Goal: Check status: Check status

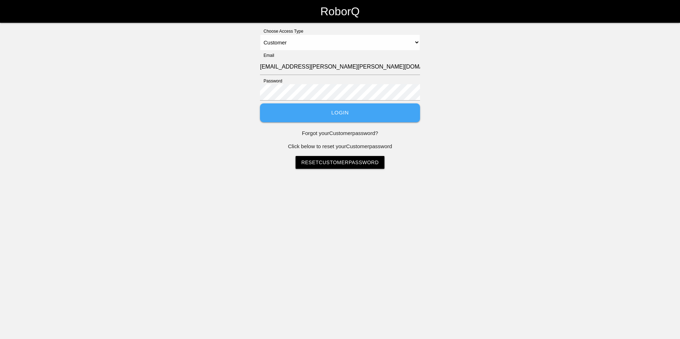
select select "Customer"
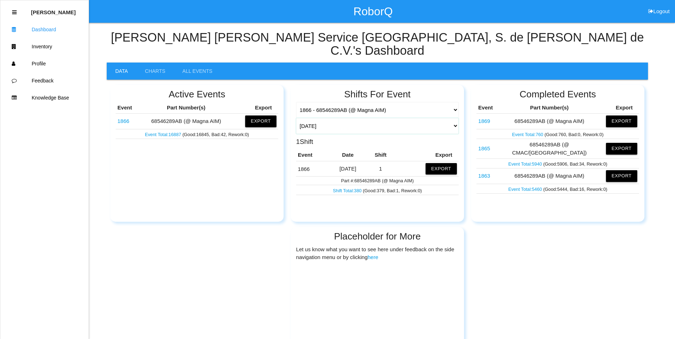
click at [454, 118] on select "[DATE] [DATE] Range Last 7 days (08/06-08/13) Last 30 days (07/14-08/13) Last 6…" at bounding box center [377, 126] width 163 height 16
click at [457, 118] on select "[DATE] [DATE] Range Last 7 days (08/06-08/13) Last 30 days (07/14-08/13) Last 6…" at bounding box center [377, 126] width 163 height 16
click at [296, 118] on select "[DATE] [DATE] Range Last 7 days (08/06-08/13) Last 30 days (07/14-08/13) Last 6…" at bounding box center [377, 126] width 163 height 16
select select "7"
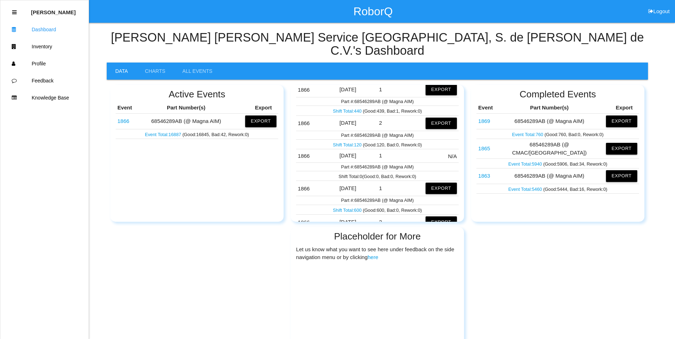
scroll to position [285, 0]
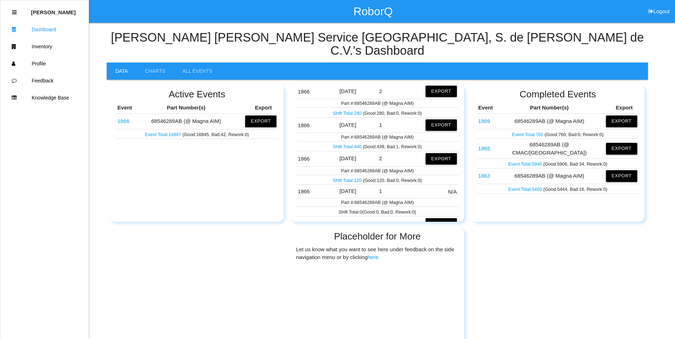
click at [352, 144] on link "Shift Total: 440" at bounding box center [348, 146] width 30 height 5
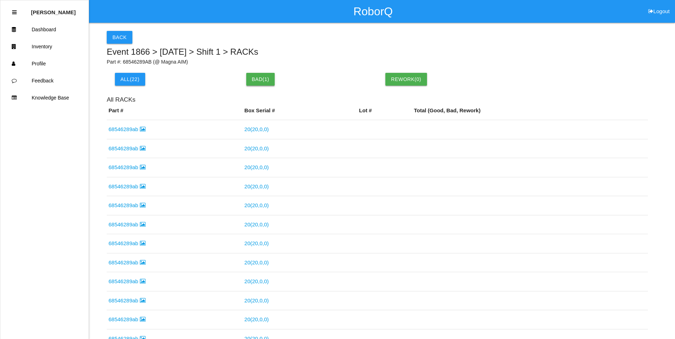
click at [258, 78] on button "Bad( 1 )" at bounding box center [260, 79] width 29 height 13
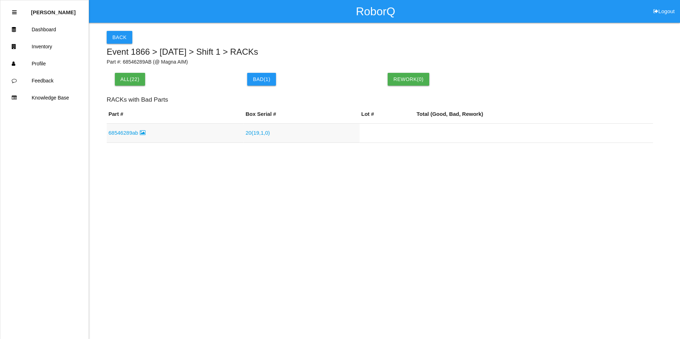
click at [131, 133] on link "68546289ab" at bounding box center [127, 133] width 37 height 6
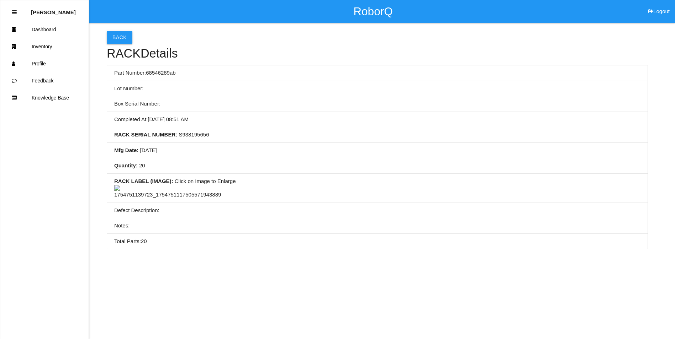
click at [122, 37] on button "Back" at bounding box center [120, 37] width 26 height 13
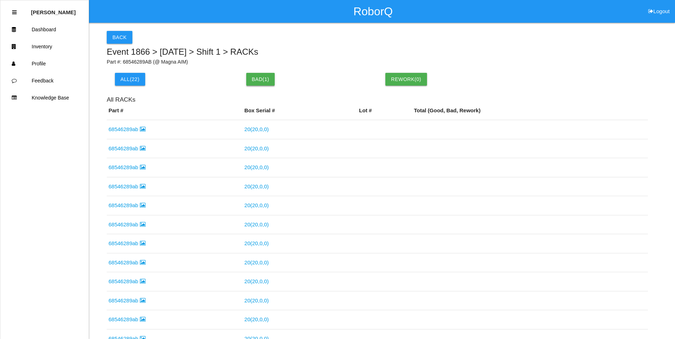
click at [258, 84] on button "Bad( 1 )" at bounding box center [260, 79] width 29 height 13
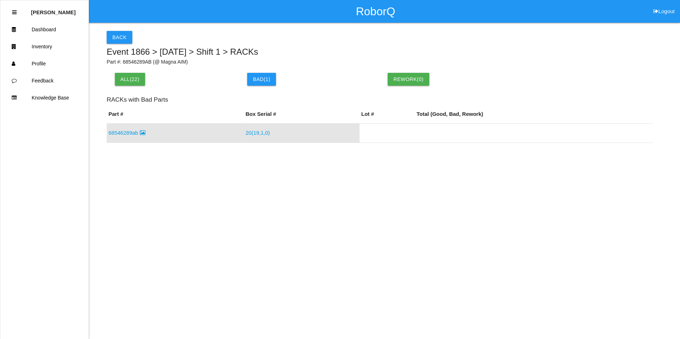
click at [256, 133] on link "20 ( 19 , 1 , 0 )" at bounding box center [258, 133] width 24 height 6
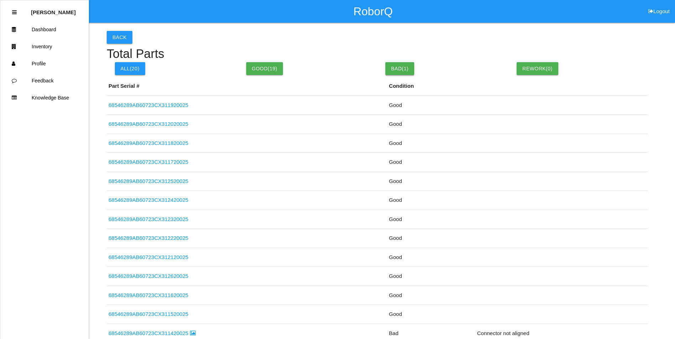
click at [405, 65] on button "Bad( 1 )" at bounding box center [399, 68] width 29 height 13
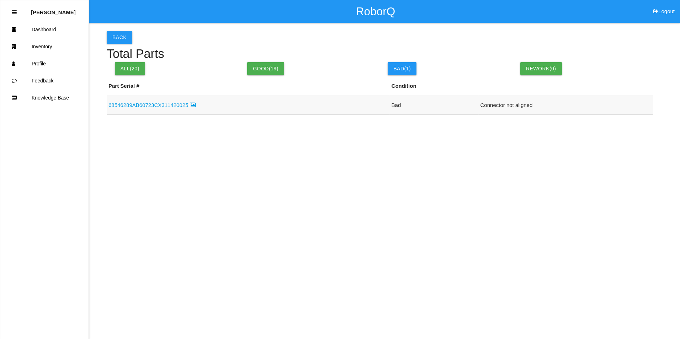
click at [169, 104] on link "68546289AB60723CX311420025" at bounding box center [152, 105] width 87 height 6
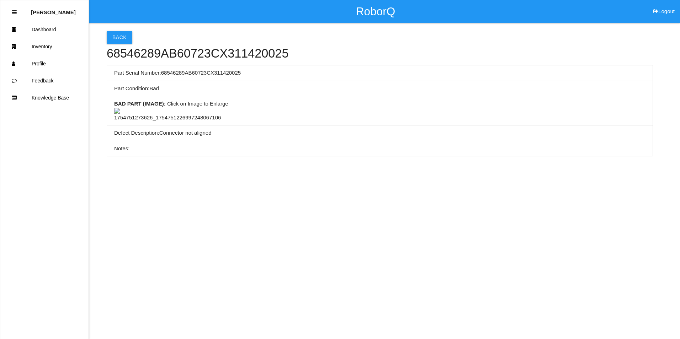
click at [169, 122] on img at bounding box center [167, 115] width 107 height 14
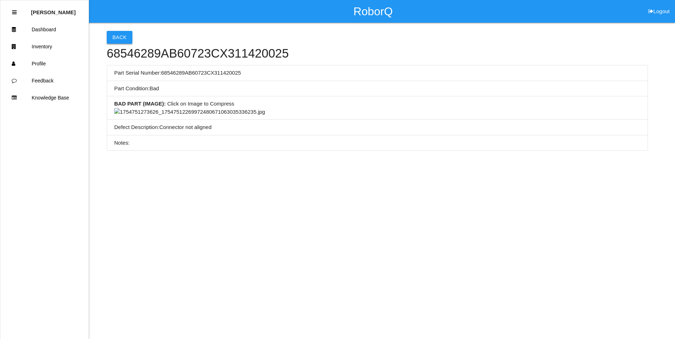
click at [119, 37] on button "Back" at bounding box center [120, 37] width 26 height 13
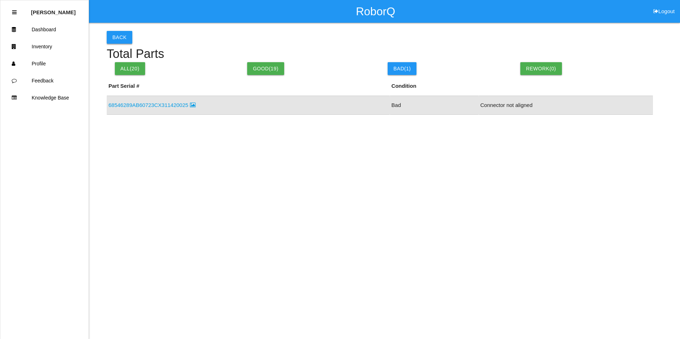
click at [115, 42] on button "Back" at bounding box center [120, 37] width 26 height 13
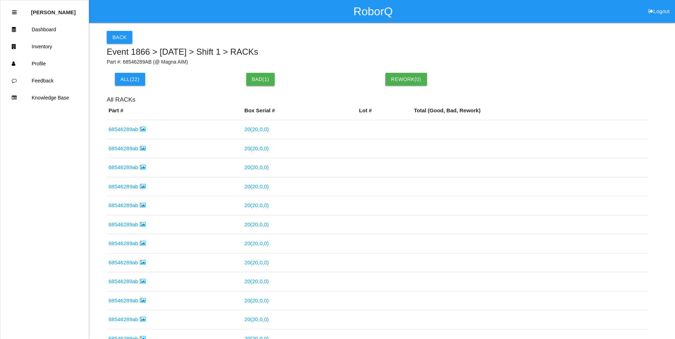
click at [258, 83] on button "Bad( 1 )" at bounding box center [260, 79] width 29 height 13
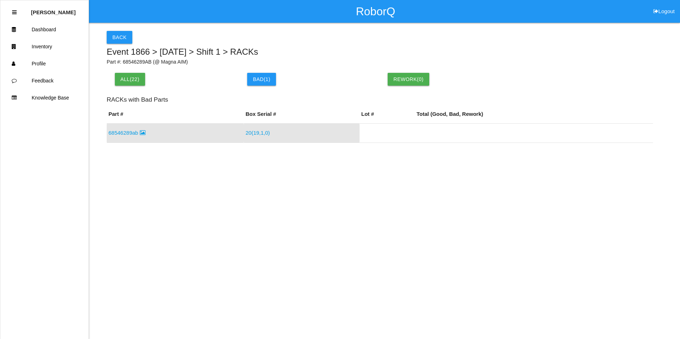
click at [121, 132] on link "68546289ab" at bounding box center [127, 133] width 37 height 6
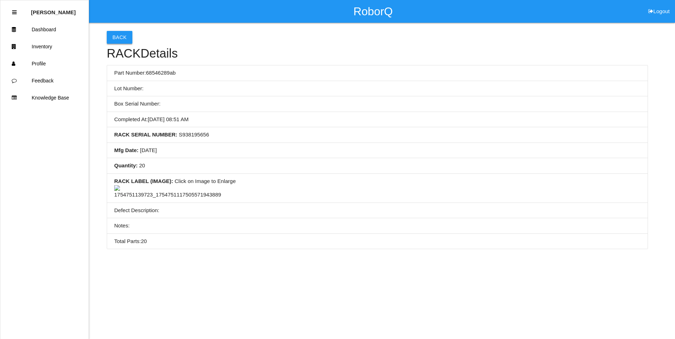
click at [114, 37] on button "Back" at bounding box center [120, 37] width 26 height 13
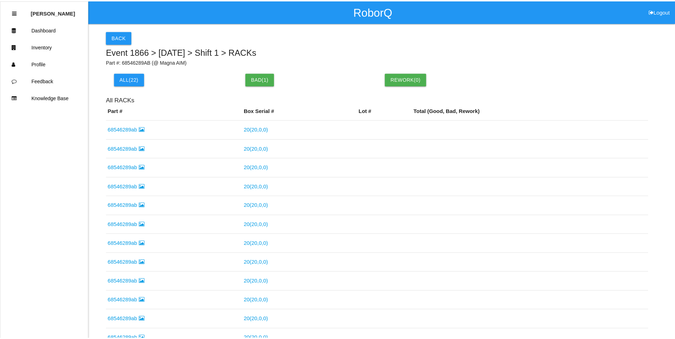
scroll to position [235, 0]
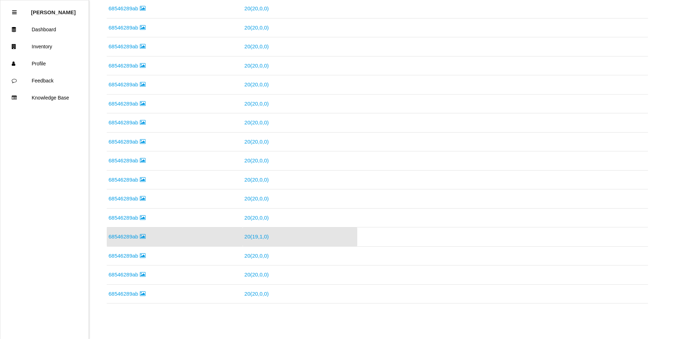
click at [114, 37] on td "68546289ab" at bounding box center [175, 46] width 136 height 19
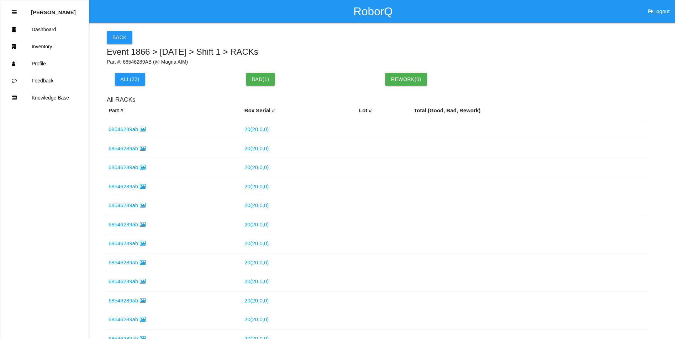
click at [117, 37] on button "Back" at bounding box center [120, 37] width 26 height 13
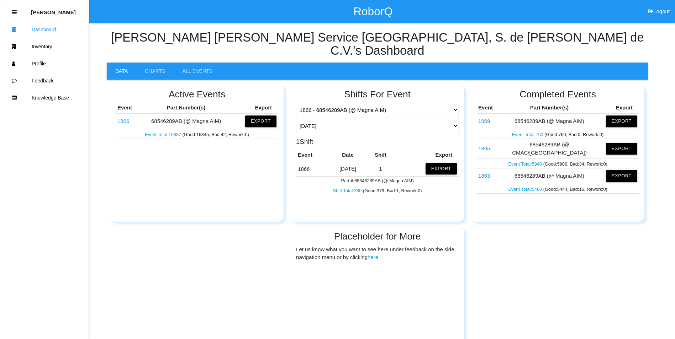
click at [454, 118] on select "[DATE] [DATE] Range Last 7 days (08/06-08/13) Last 30 days (07/14-08/13) Last 6…" at bounding box center [377, 126] width 163 height 16
click at [296, 118] on select "[DATE] [DATE] Range Last 7 days (08/06-08/13) Last 30 days (07/14-08/13) Last 6…" at bounding box center [377, 126] width 163 height 16
select select "7"
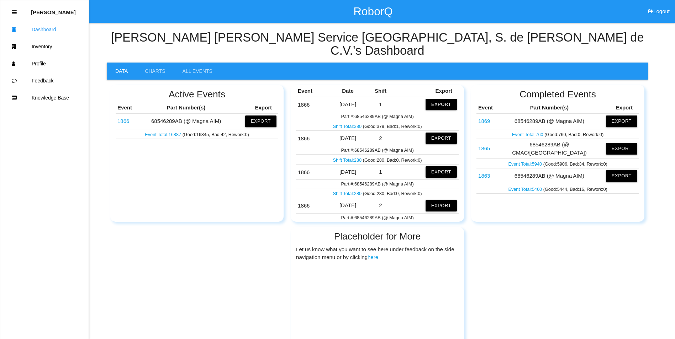
scroll to position [107, 0]
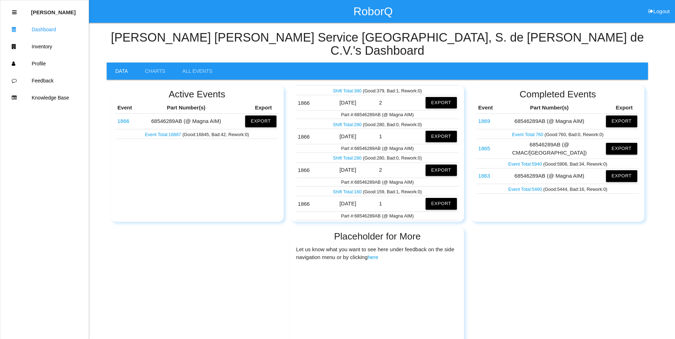
click at [348, 189] on link "Shift Total: 160" at bounding box center [348, 191] width 30 height 5
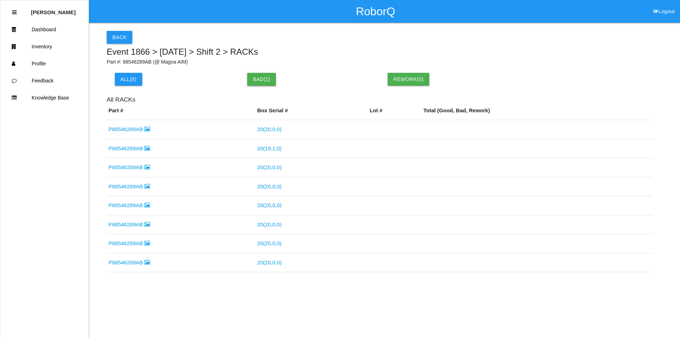
click at [257, 80] on button "Bad( 1 )" at bounding box center [261, 79] width 29 height 13
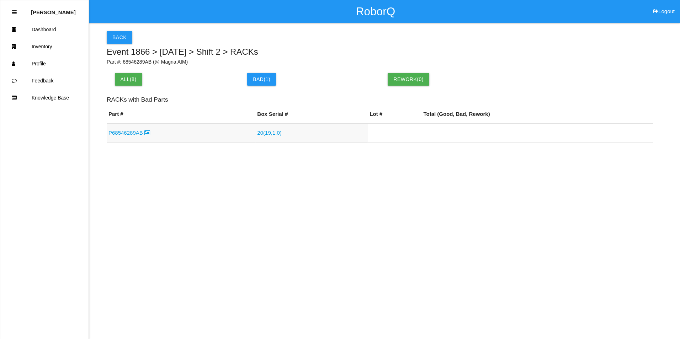
click at [124, 133] on link "P68546289AB" at bounding box center [130, 133] width 42 height 6
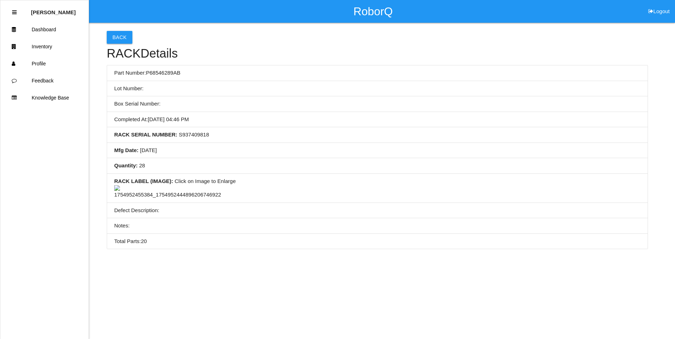
scroll to position [76, 0]
click at [175, 192] on img at bounding box center [167, 192] width 107 height 14
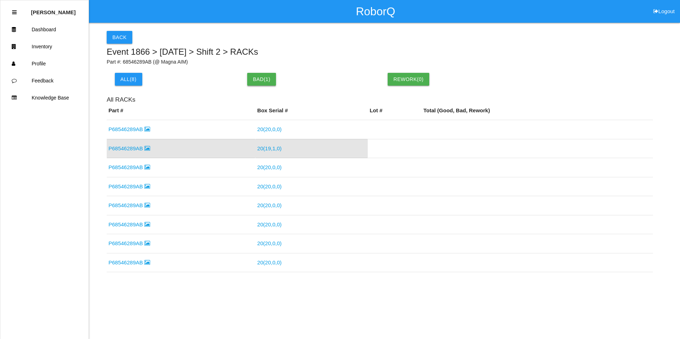
click at [261, 80] on button "Bad( 1 )" at bounding box center [261, 79] width 29 height 13
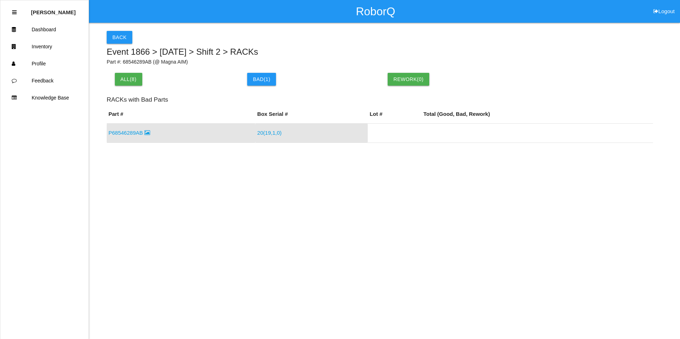
click at [271, 130] on link "20 ( 19 , 1 , 0 )" at bounding box center [269, 133] width 24 height 6
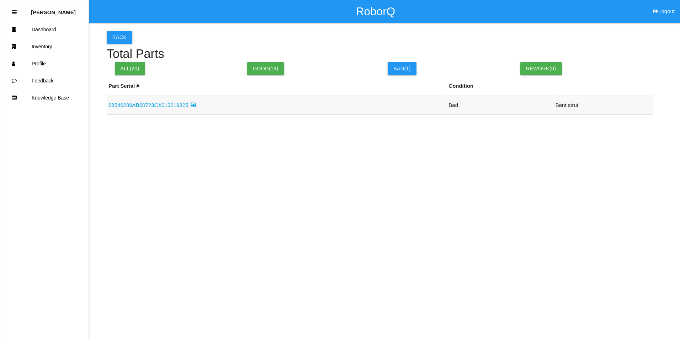
click at [170, 106] on link "68546289AB60723CX013219325" at bounding box center [152, 105] width 87 height 6
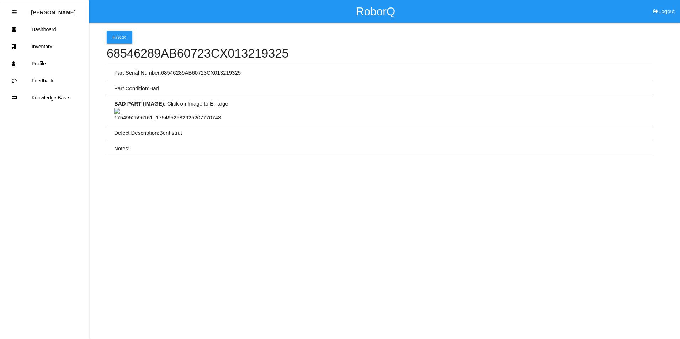
click at [167, 122] on img at bounding box center [167, 115] width 107 height 14
click at [114, 41] on button "Back" at bounding box center [120, 37] width 26 height 13
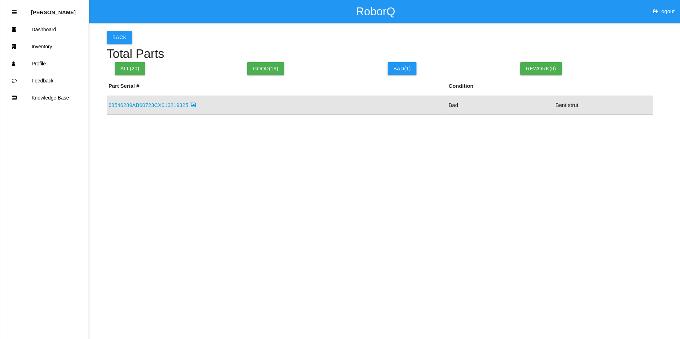
click at [114, 38] on button "Back" at bounding box center [120, 37] width 26 height 13
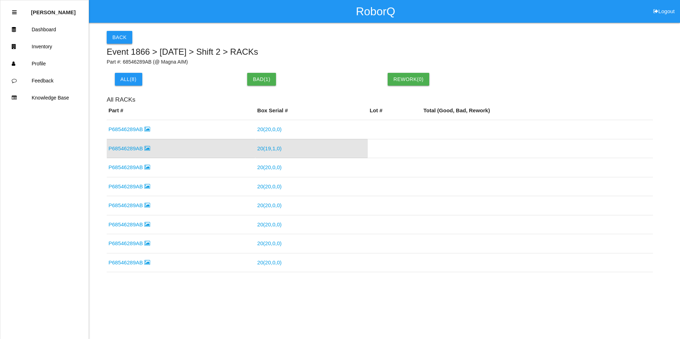
click at [117, 38] on button "Back" at bounding box center [120, 37] width 26 height 13
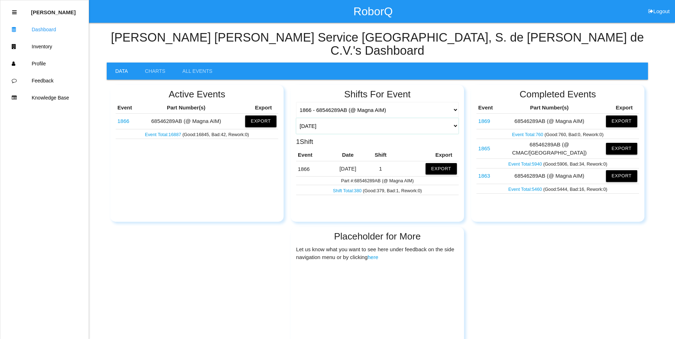
click at [455, 118] on select "[DATE] [DATE] Range Last 7 days (08/06-08/13) Last 30 days (07/14-08/13) Last 6…" at bounding box center [377, 126] width 163 height 16
click at [296, 118] on select "[DATE] [DATE] Range Last 7 days (08/06-08/13) Last 30 days (07/14-08/13) Last 6…" at bounding box center [377, 126] width 163 height 16
select select "7"
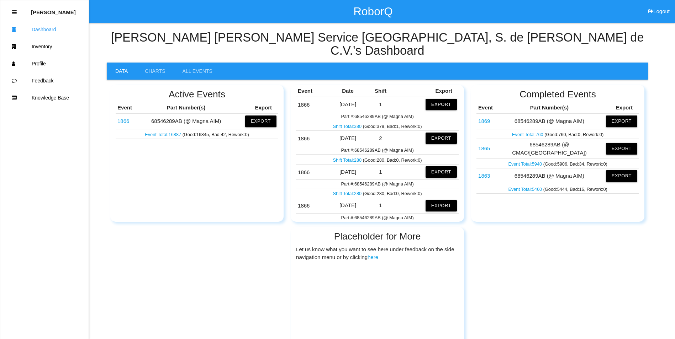
scroll to position [36, 0]
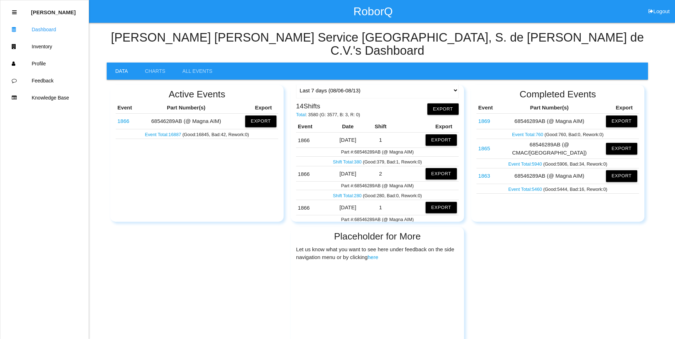
click at [349, 159] on link "Shift Total: 380" at bounding box center [348, 161] width 30 height 5
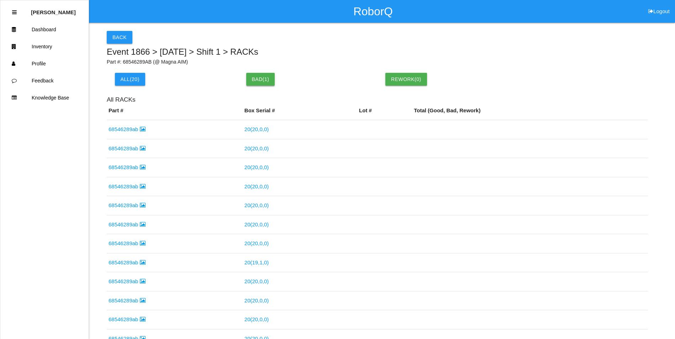
click at [262, 79] on button "Bad( 1 )" at bounding box center [260, 79] width 29 height 13
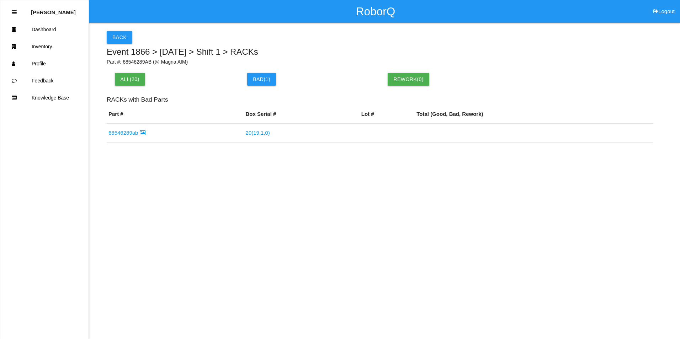
click at [126, 132] on link "68546289ab" at bounding box center [127, 133] width 37 height 6
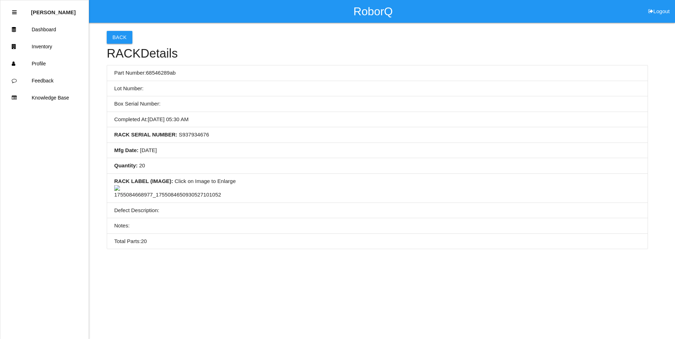
click at [164, 199] on img at bounding box center [167, 192] width 107 height 14
click at [122, 37] on button "Back" at bounding box center [120, 37] width 26 height 13
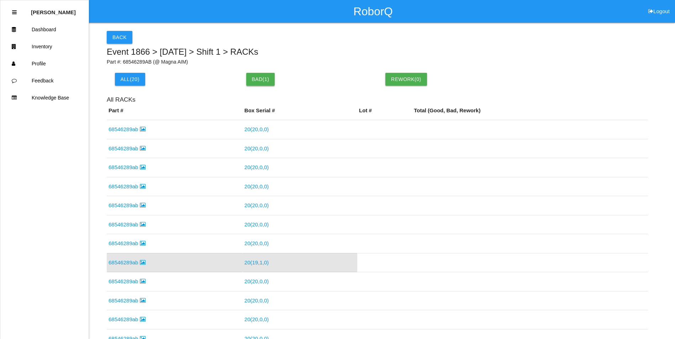
click at [259, 81] on button "Bad( 1 )" at bounding box center [260, 79] width 29 height 13
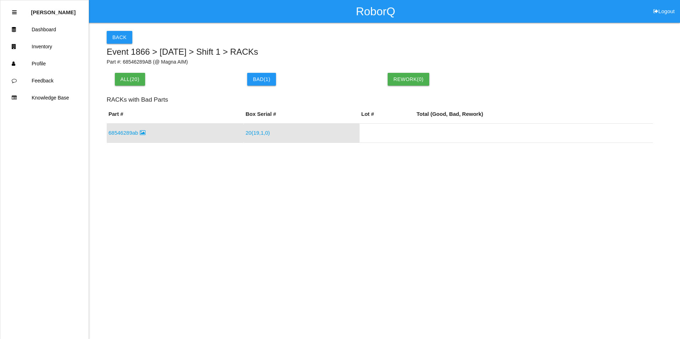
click at [257, 133] on link "20 ( 19 , 1 , 0 )" at bounding box center [258, 133] width 24 height 6
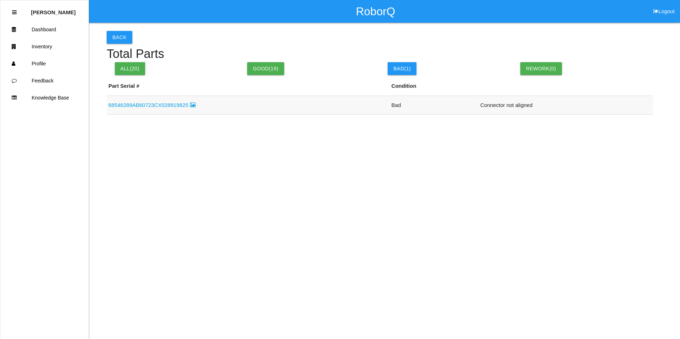
click at [159, 108] on link "68546289AB60723CX028919825" at bounding box center [152, 105] width 87 height 6
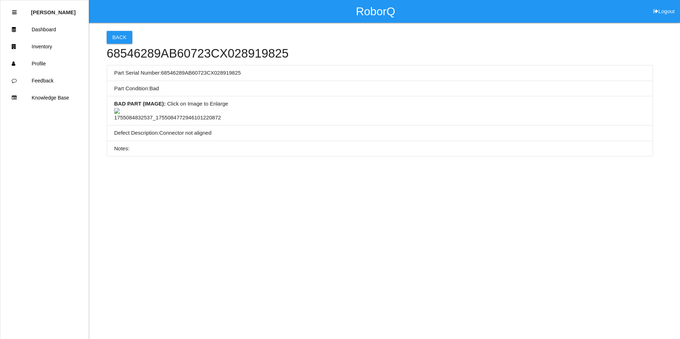
click at [173, 122] on img at bounding box center [167, 115] width 107 height 14
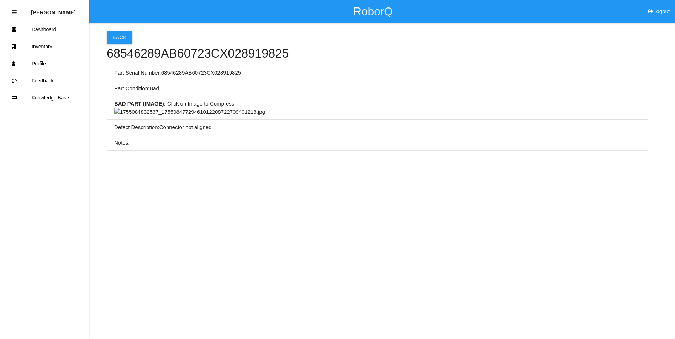
click at [120, 37] on button "Back" at bounding box center [120, 37] width 26 height 13
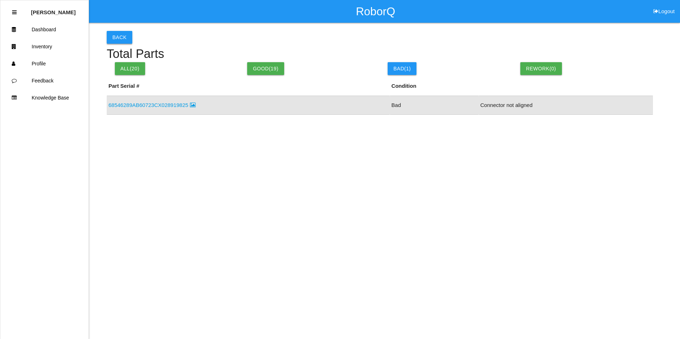
click at [118, 43] on button "Back" at bounding box center [120, 37] width 26 height 13
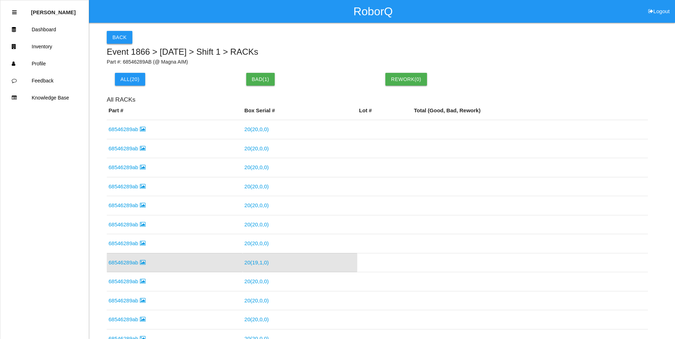
click at [115, 37] on button "Back" at bounding box center [120, 37] width 26 height 13
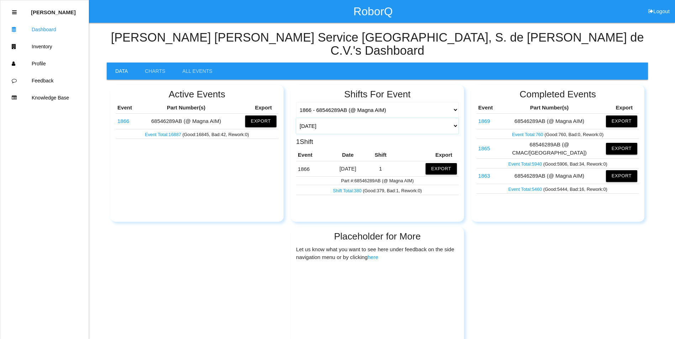
click at [455, 118] on select "[DATE] [DATE] Range Last 7 days (08/06-08/13) Last 30 days (07/14-08/13) Last 6…" at bounding box center [377, 126] width 163 height 16
click at [296, 118] on select "[DATE] [DATE] Range Last 7 days (08/06-08/13) Last 30 days (07/14-08/13) Last 6…" at bounding box center [377, 126] width 163 height 16
select select "30"
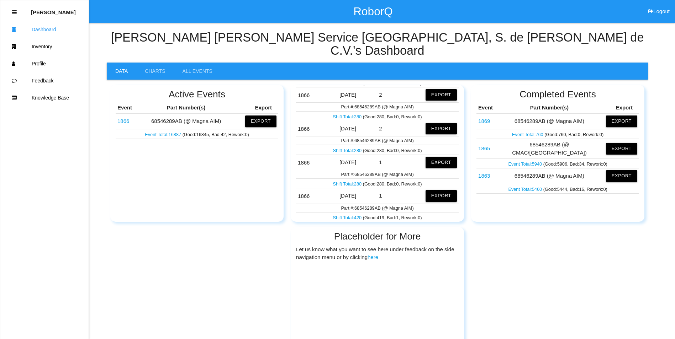
scroll to position [818, 0]
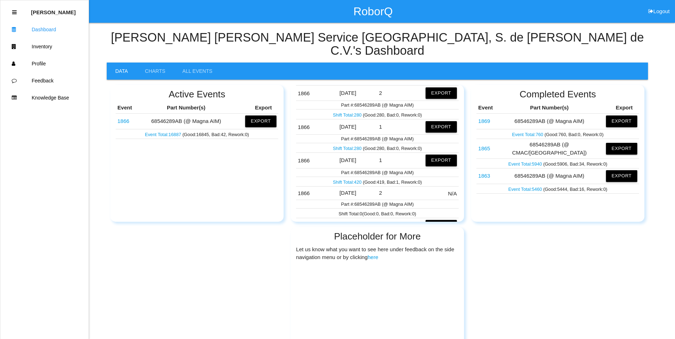
click at [354, 180] on link "Shift Total: 420" at bounding box center [348, 182] width 30 height 5
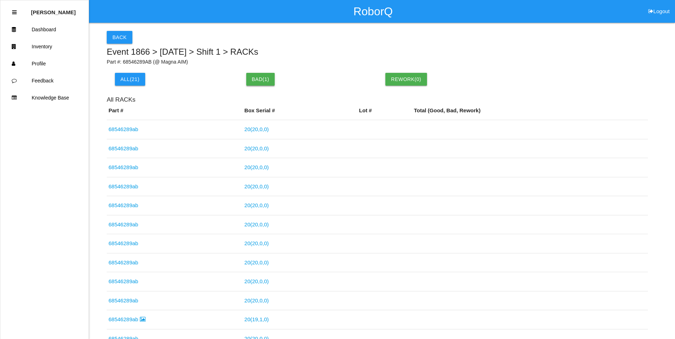
click at [264, 77] on button "Bad( 1 )" at bounding box center [260, 79] width 29 height 13
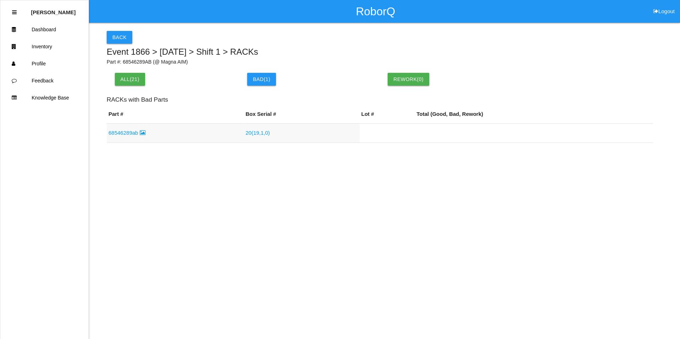
click at [133, 133] on link "68546289ab" at bounding box center [127, 133] width 37 height 6
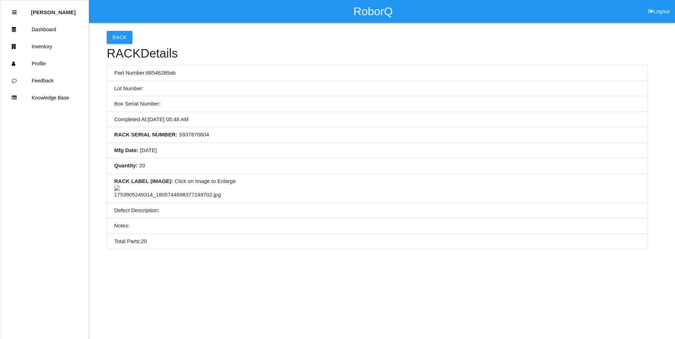
click at [163, 199] on img at bounding box center [167, 192] width 107 height 14
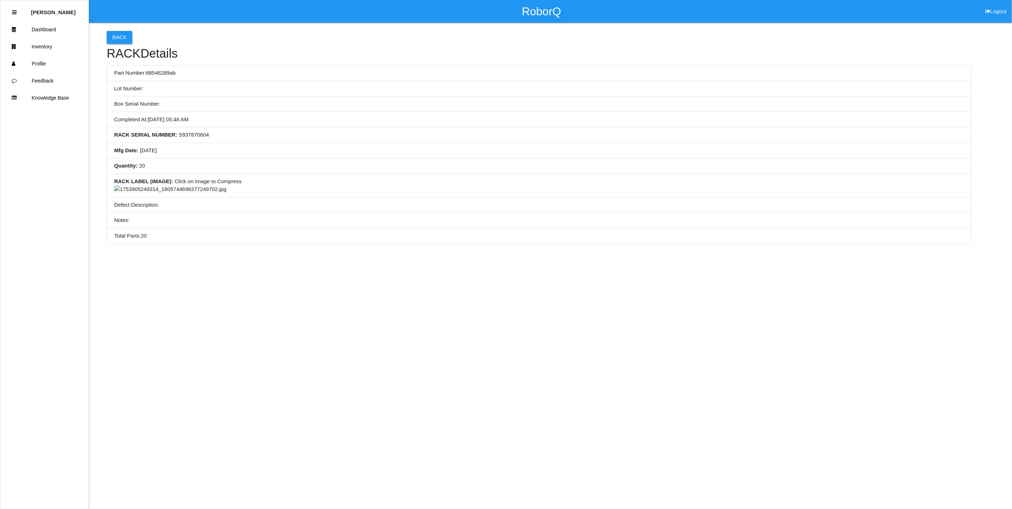
click at [121, 39] on button "Back" at bounding box center [120, 37] width 26 height 13
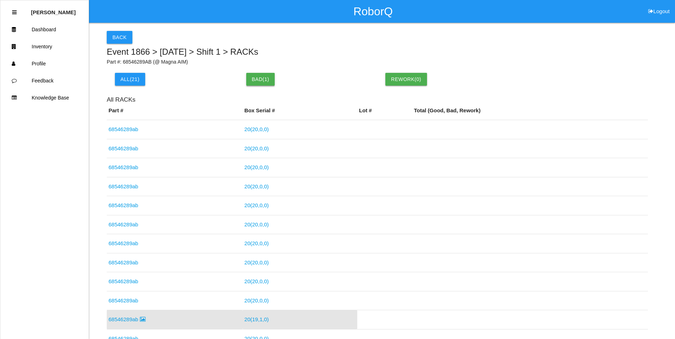
click at [265, 80] on button "Bad( 1 )" at bounding box center [260, 79] width 29 height 13
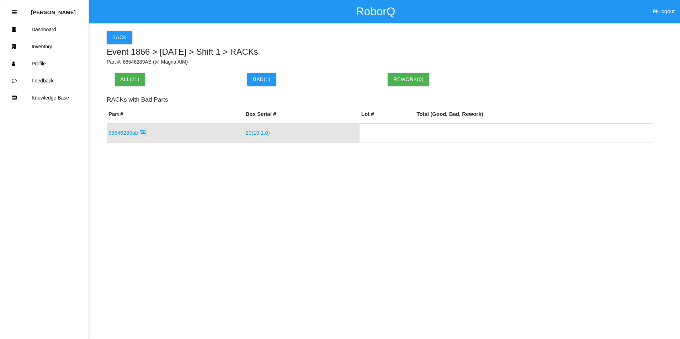
click at [256, 132] on link "20 ( 19 , 1 , 0 )" at bounding box center [258, 133] width 24 height 6
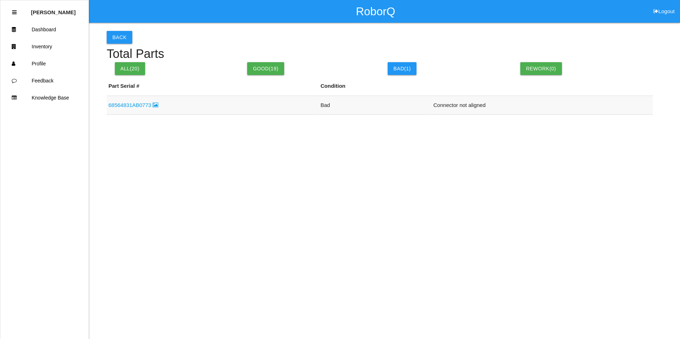
click at [115, 107] on link "68564831AB0773" at bounding box center [134, 105] width 50 height 6
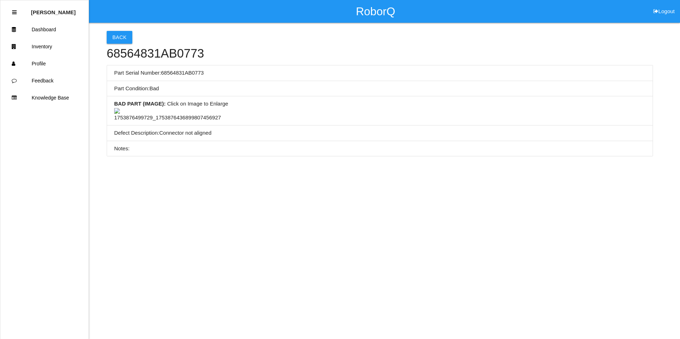
click at [176, 122] on img at bounding box center [167, 115] width 107 height 14
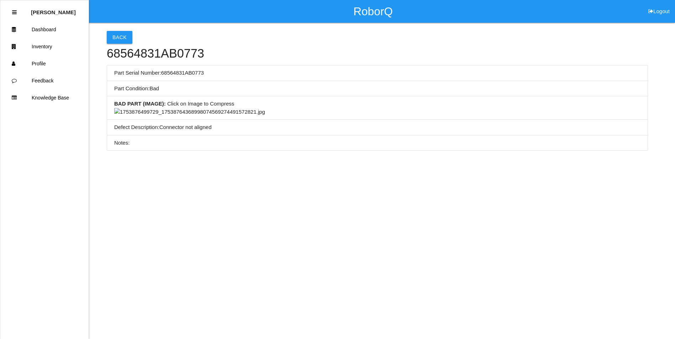
scroll to position [178, 0]
